Goal: Transaction & Acquisition: Purchase product/service

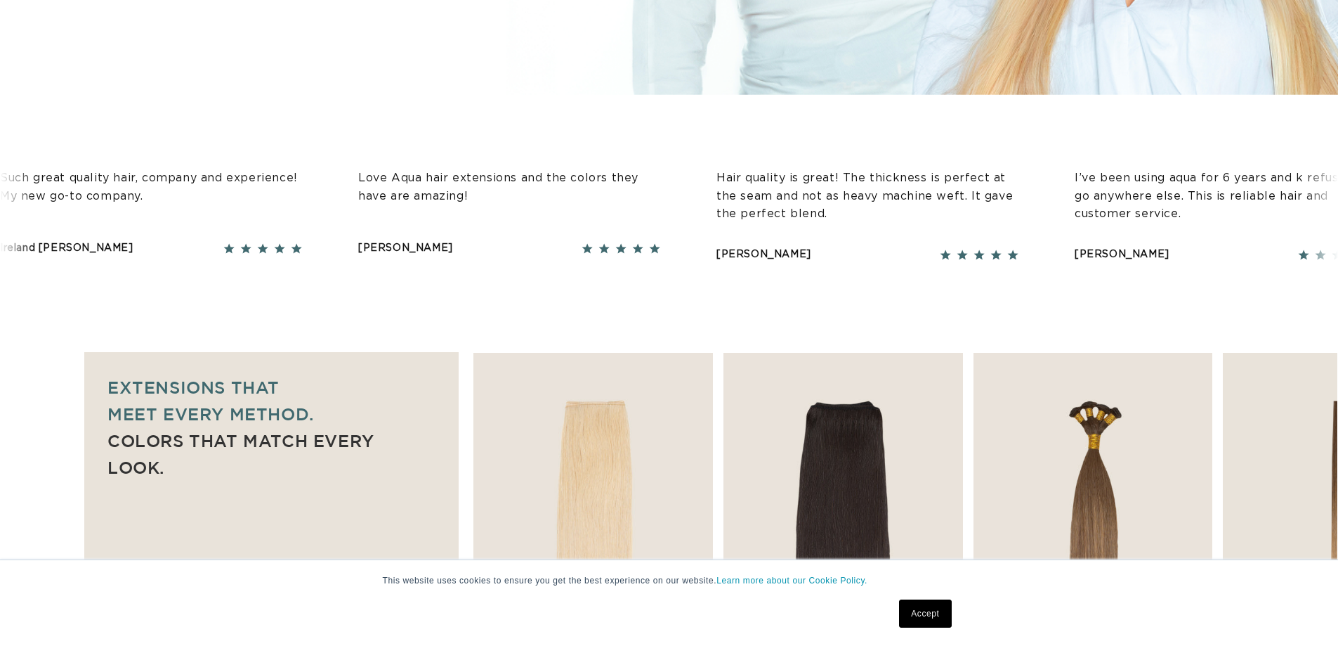
scroll to position [983, 0]
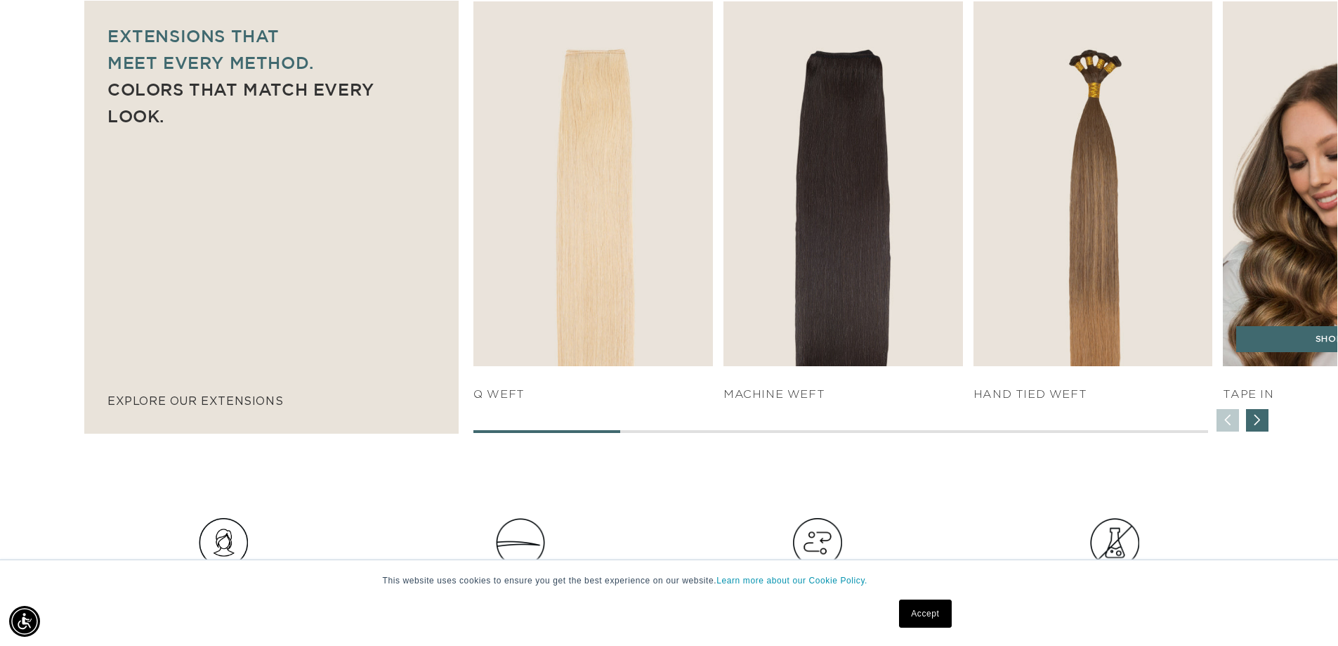
click at [1276, 284] on img "4 / 7" at bounding box center [1342, 183] width 251 height 383
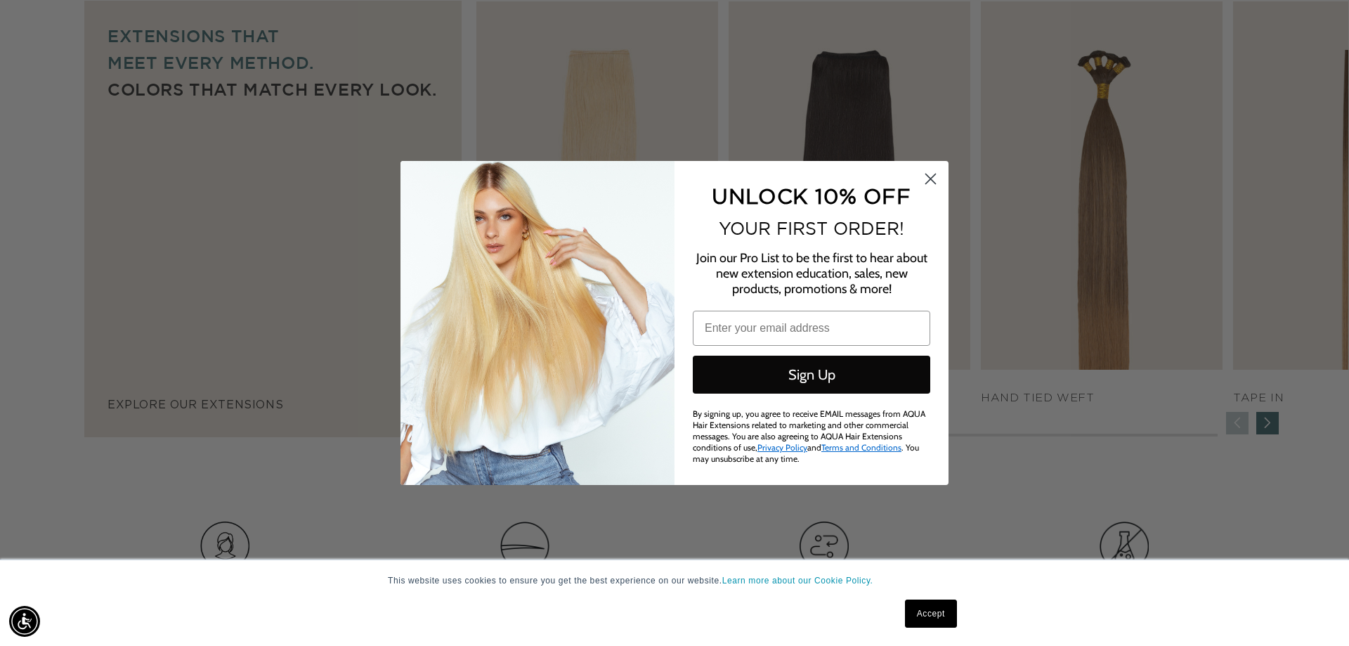
click at [933, 184] on circle "Close dialog" at bounding box center [930, 178] width 23 height 23
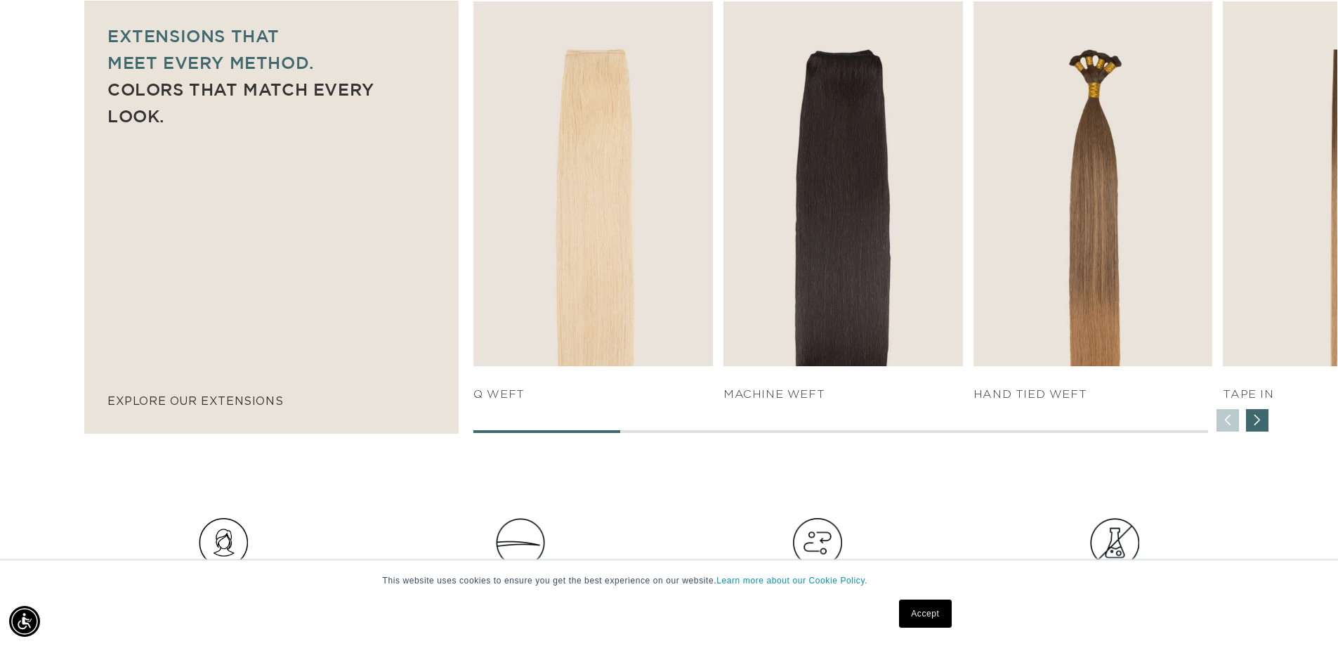
click at [1260, 424] on div "Next slide" at bounding box center [1257, 420] width 22 height 22
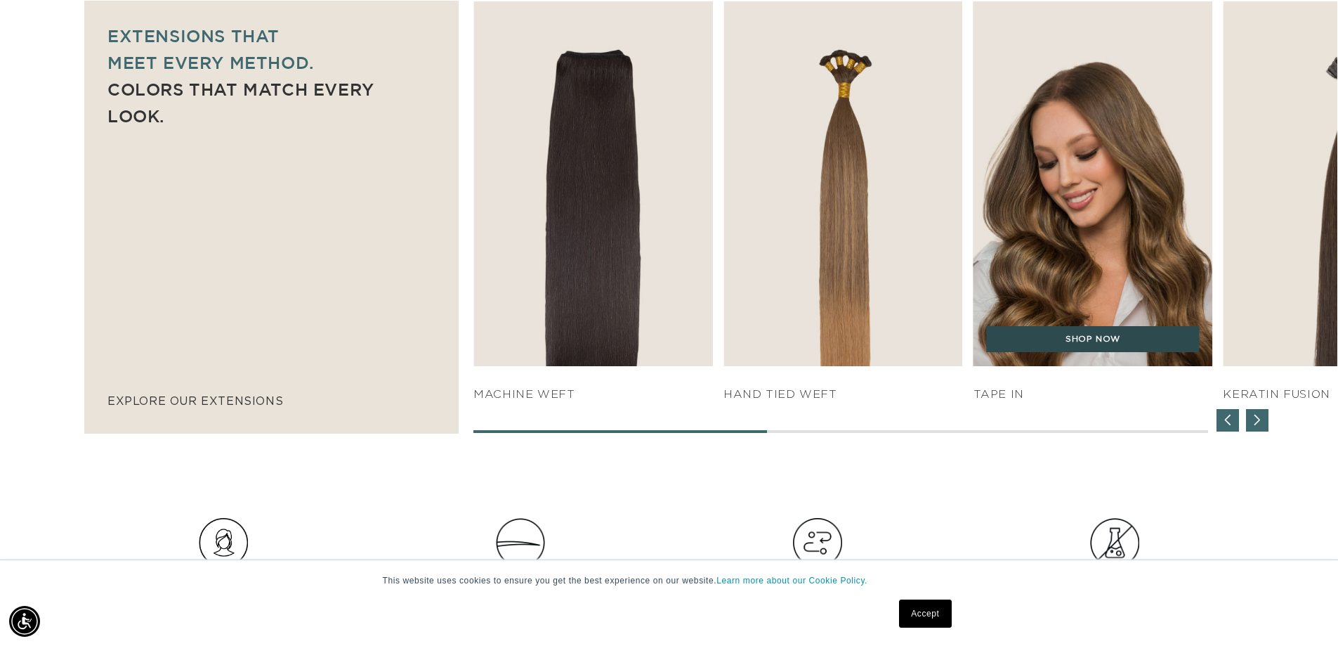
click at [1091, 338] on link "SHOP NOW" at bounding box center [1093, 339] width 213 height 27
